Goal: Find specific page/section

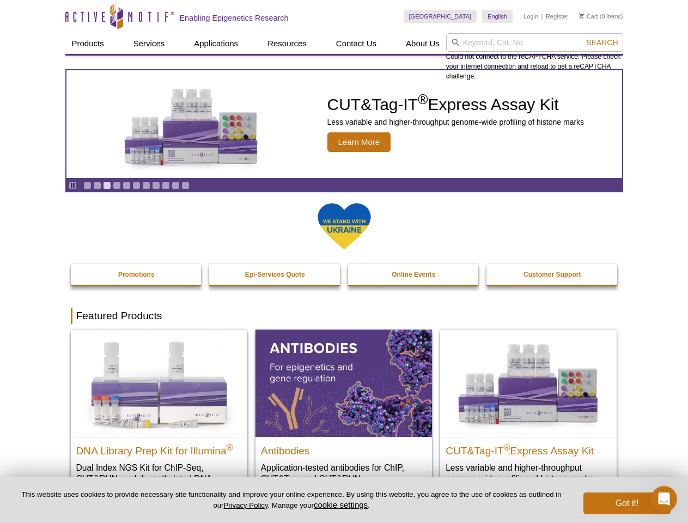
click at [535, 43] on input "search" at bounding box center [534, 42] width 177 height 19
click at [602, 43] on span "Search" at bounding box center [602, 42] width 32 height 9
click at [72, 185] on icon "Pause" at bounding box center [72, 185] width 7 height 7
click at [87, 185] on link "Go to slide 1" at bounding box center [87, 186] width 8 height 8
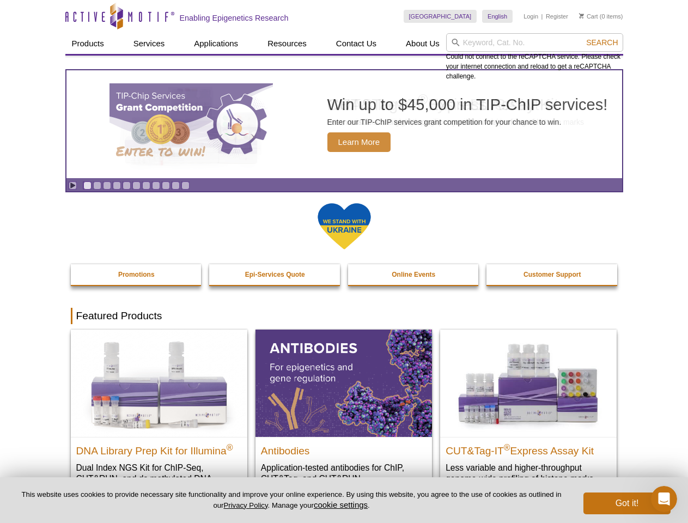
click at [97, 185] on link "Go to slide 2" at bounding box center [97, 186] width 8 height 8
